Goal: Find specific page/section

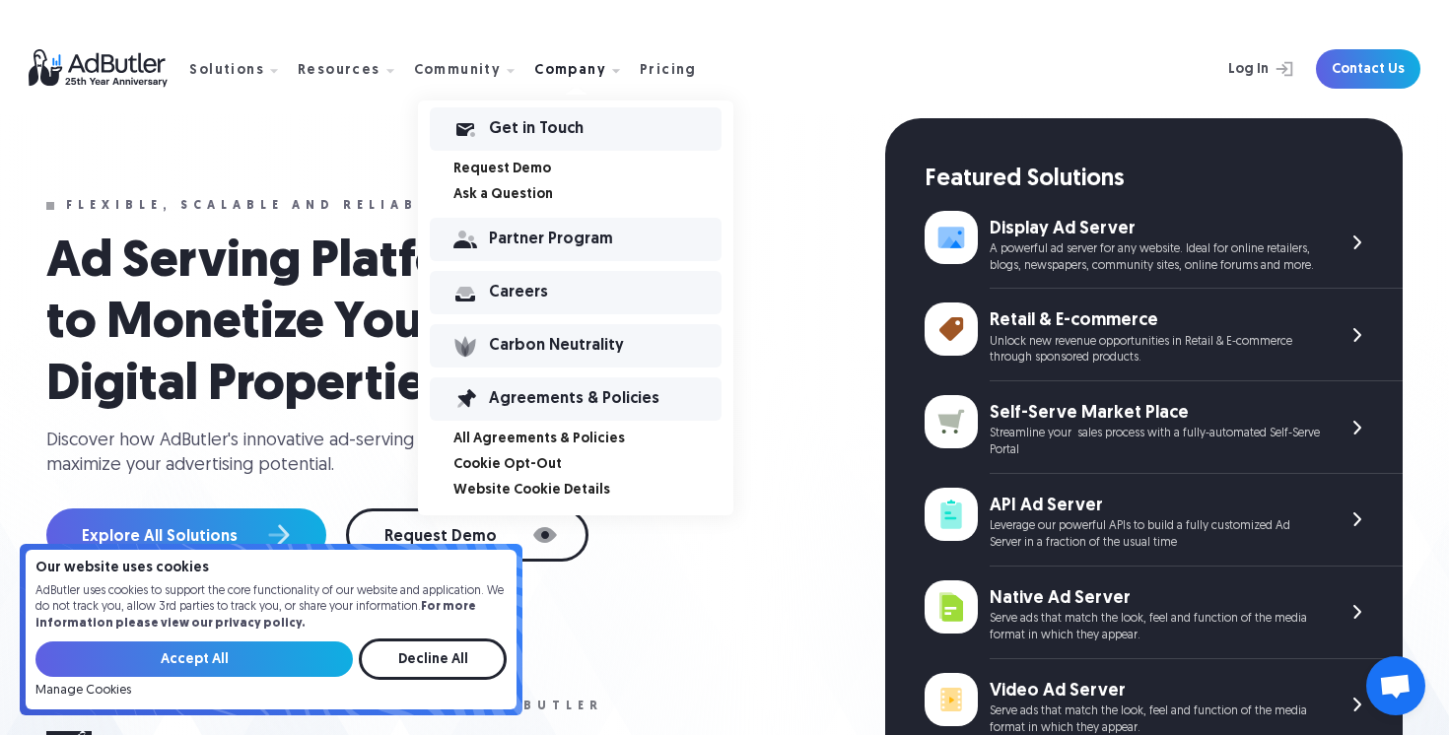
click at [513, 283] on link "Careers" at bounding box center [576, 292] width 292 height 43
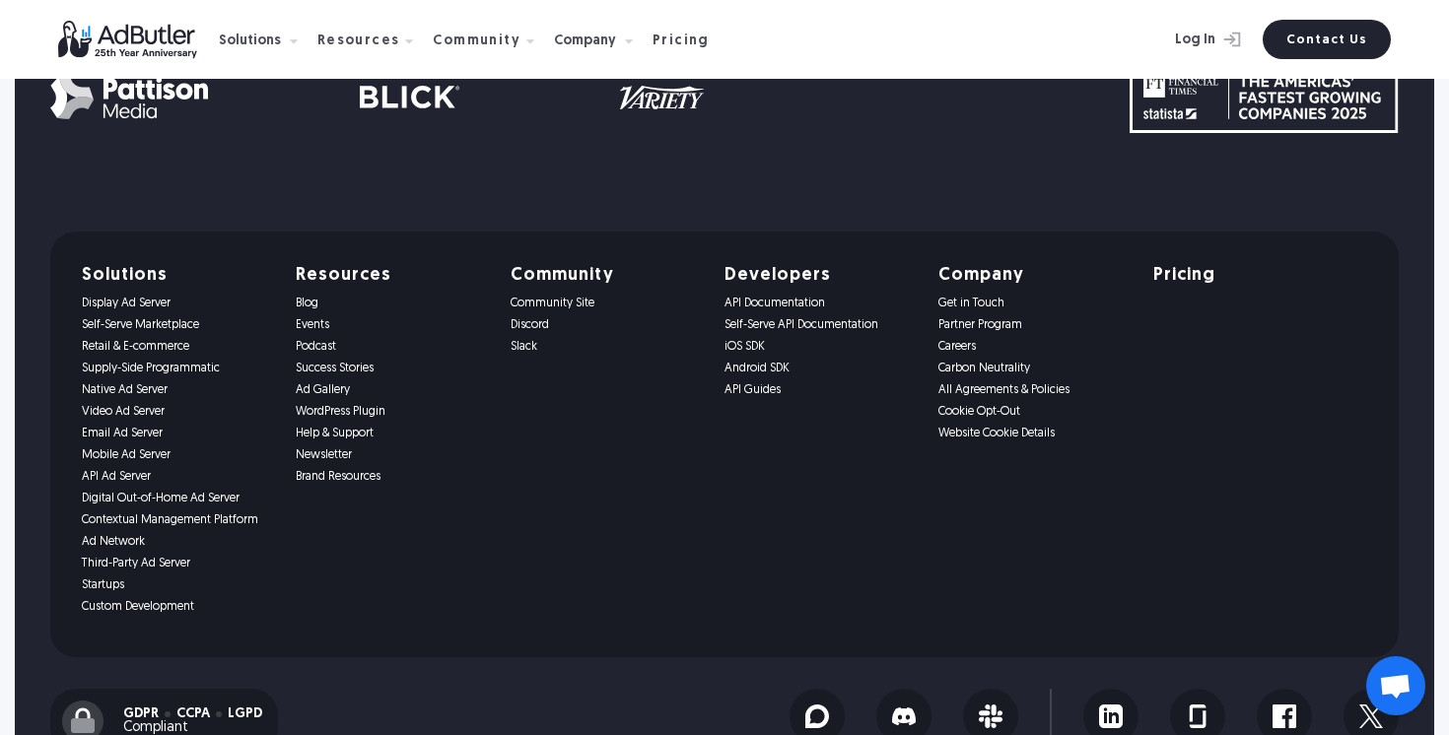
scroll to position [1778, 0]
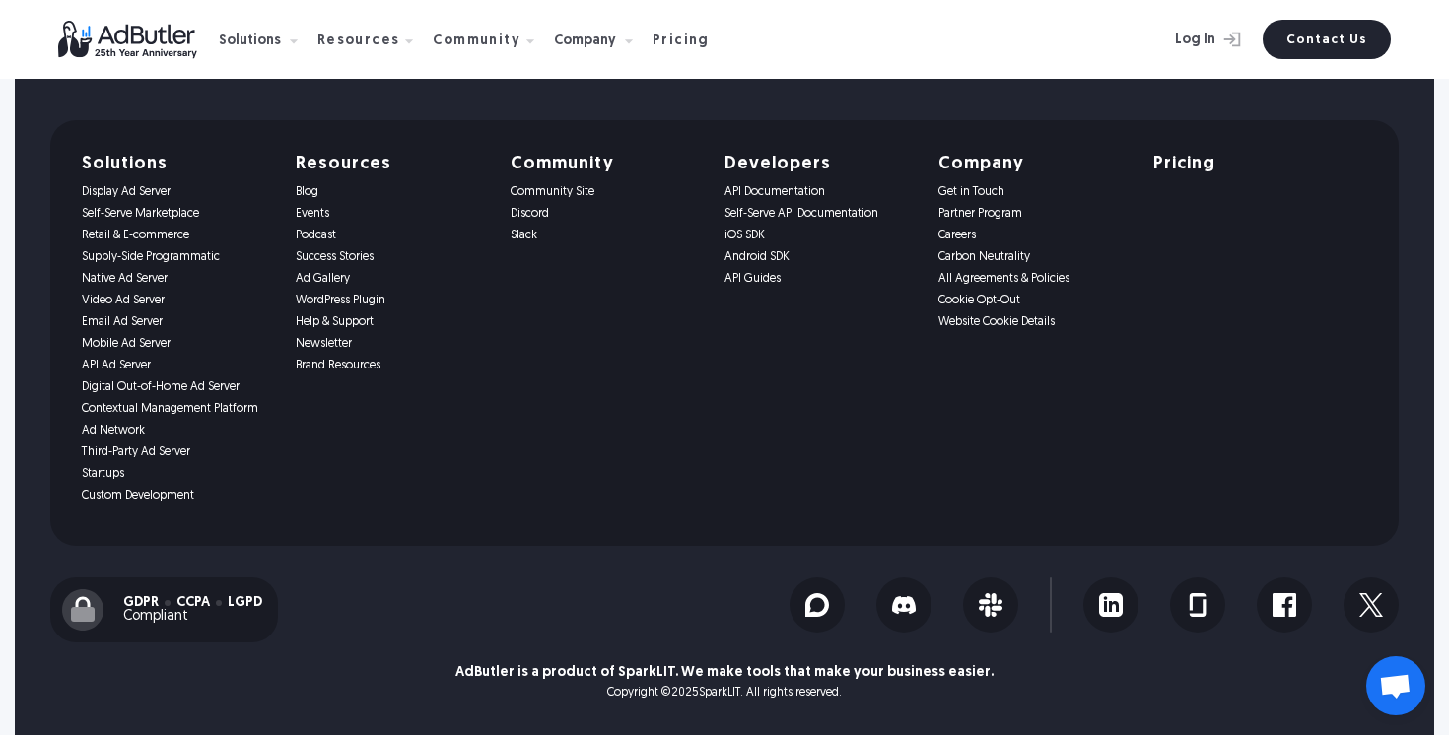
click at [949, 230] on link "Careers" at bounding box center [1033, 236] width 190 height 14
